Goal: Book appointment/travel/reservation

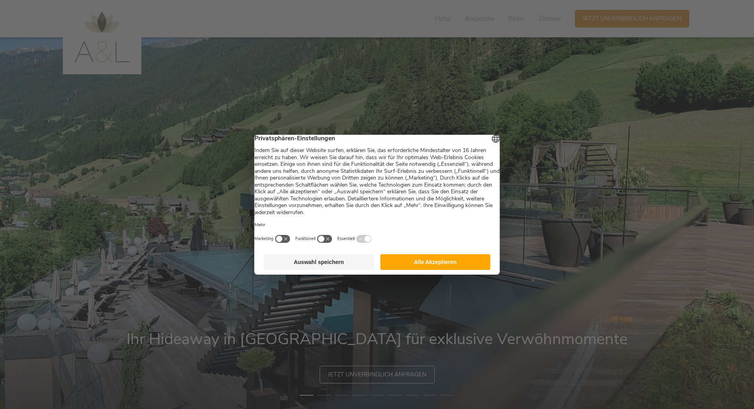
click at [457, 265] on button "Alle Akzeptieren" at bounding box center [435, 262] width 110 height 16
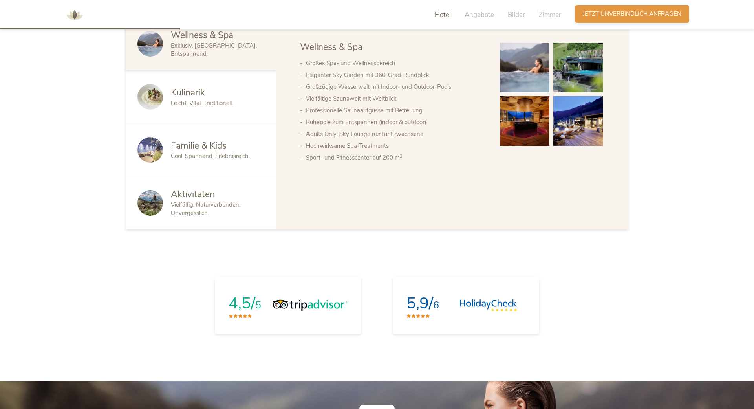
click at [608, 15] on span "Jetzt unverbindlich anfragen" at bounding box center [632, 14] width 99 height 8
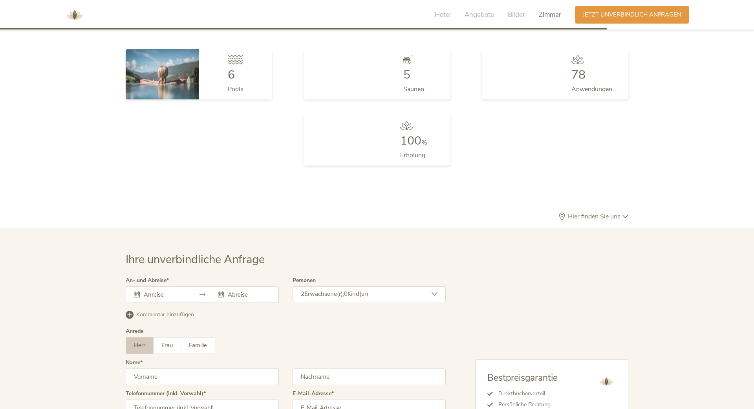
scroll to position [2350, 0]
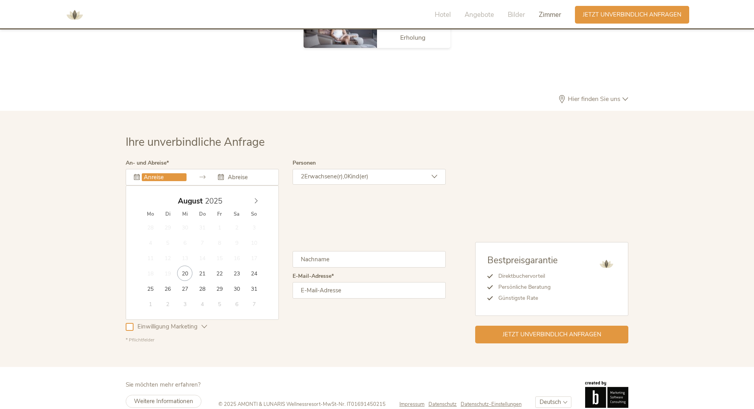
click at [164, 173] on input "text" at bounding box center [164, 177] width 45 height 8
type input "[DATE]"
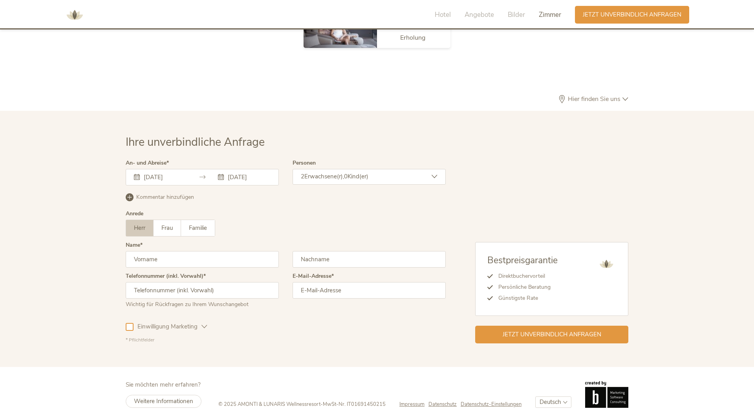
click at [149, 251] on input "text" at bounding box center [202, 259] width 153 height 16
type input "[PERSON_NAME]"
type input "Grassler"
type input "00436608700042"
type input "[PERSON_NAME][EMAIL_ADDRESS][DOMAIN_NAME]"
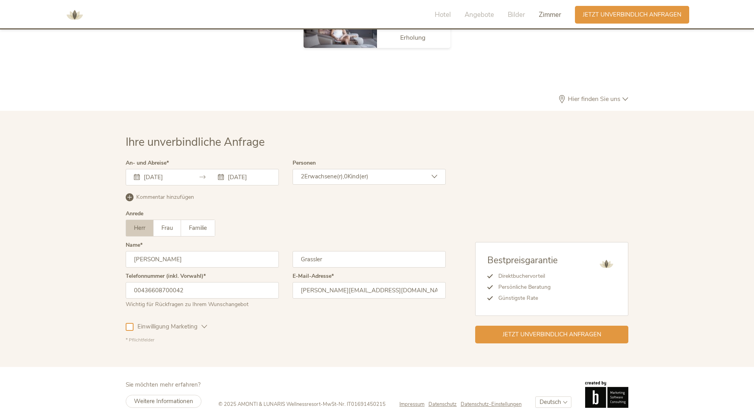
drag, startPoint x: 299, startPoint y: 310, endPoint x: 304, endPoint y: 305, distance: 7.2
click at [300, 314] on div "Einwilligung Marketing Einwilligung Profilierung" at bounding box center [286, 325] width 320 height 23
click at [526, 325] on div "Jetzt unverbindlich anfragen" at bounding box center [551, 334] width 153 height 18
